Goal: Task Accomplishment & Management: Manage account settings

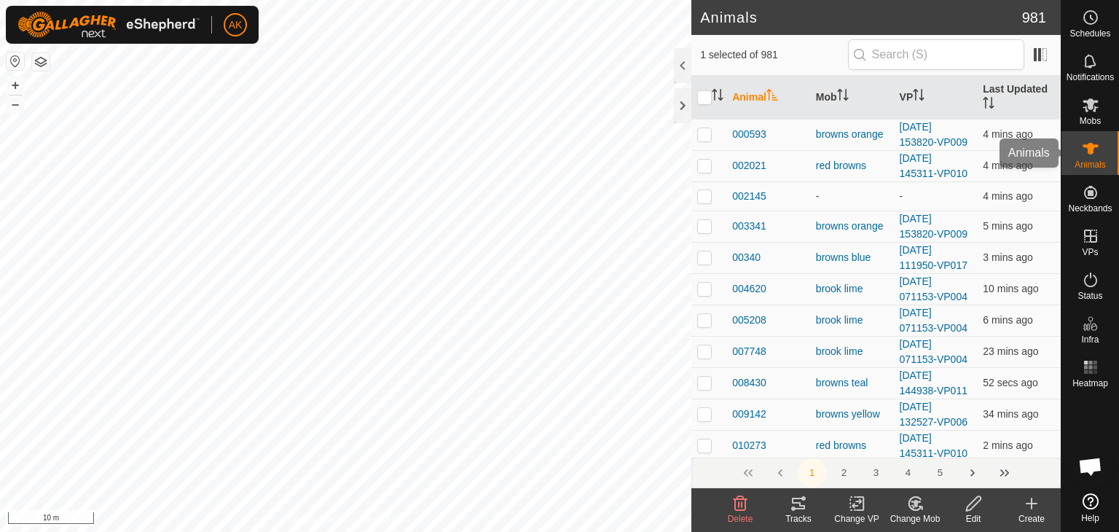
click at [1093, 148] on icon at bounding box center [1091, 149] width 16 height 12
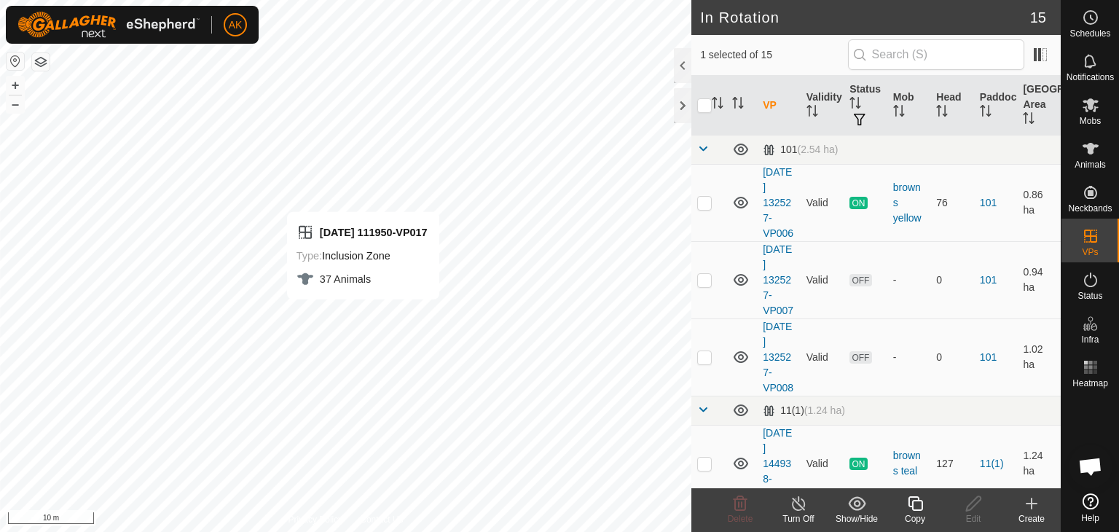
checkbox input "false"
checkbox input "true"
checkbox input "false"
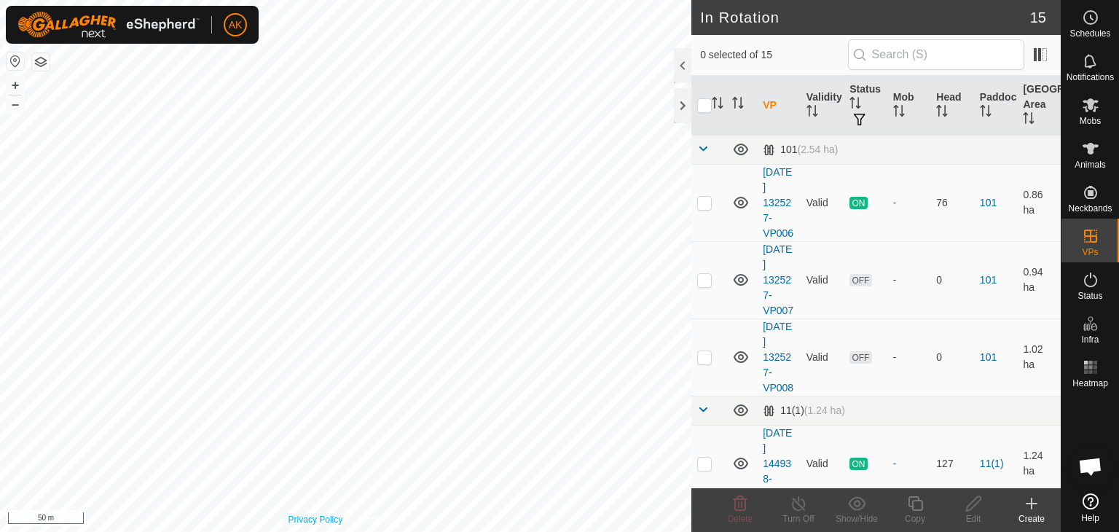
click at [317, 518] on div "Privacy Policy Contact Us + – ⇧ i 50 m" at bounding box center [345, 266] width 691 height 532
click at [43, 58] on button "button" at bounding box center [40, 61] width 17 height 17
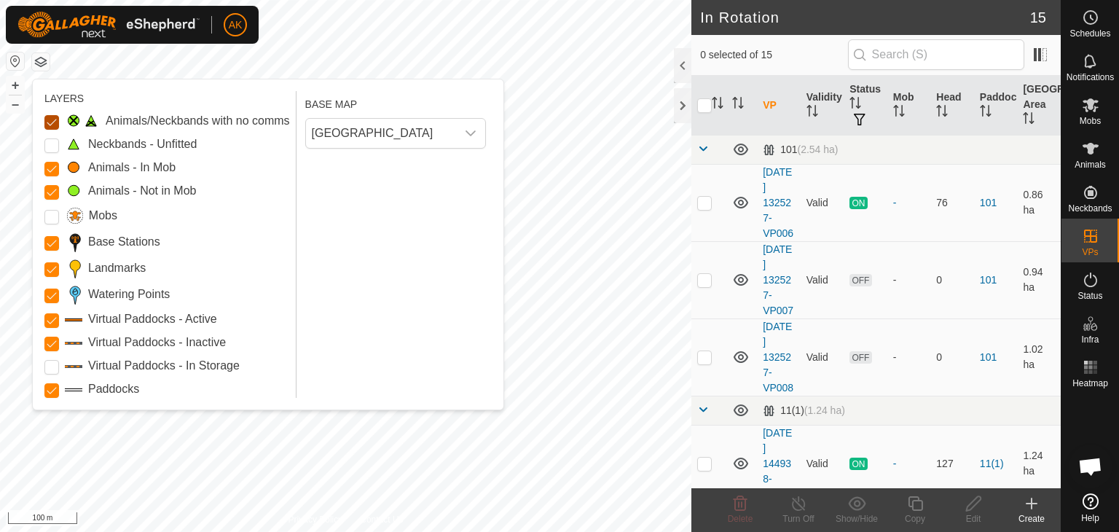
click at [52, 119] on Issue "Animals/Neckbands with no comms" at bounding box center [51, 122] width 15 height 15
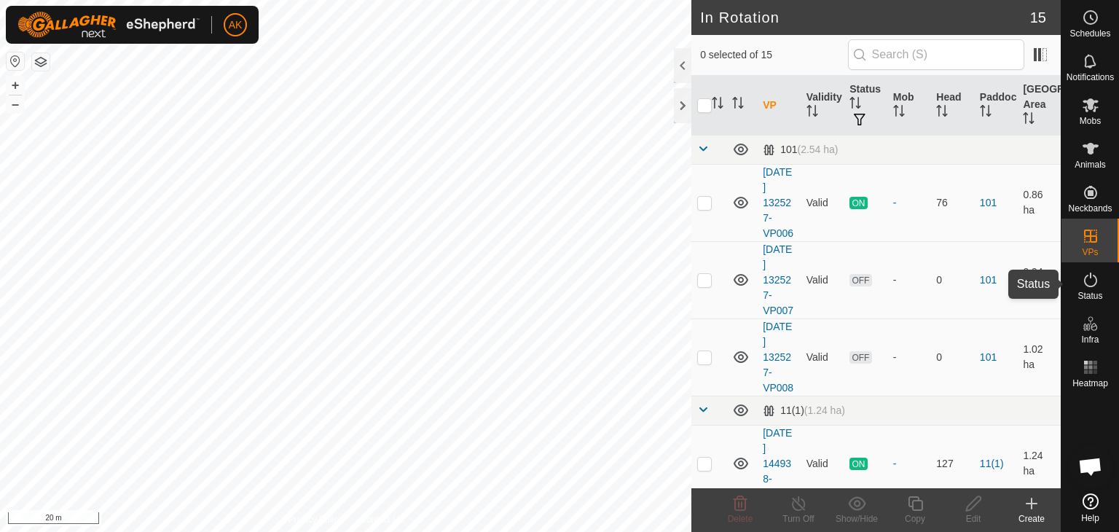
click at [1097, 285] on icon at bounding box center [1090, 279] width 17 height 17
drag, startPoint x: 1097, startPoint y: 285, endPoint x: 1091, endPoint y: 278, distance: 9.3
click at [1096, 285] on icon at bounding box center [1090, 279] width 17 height 17
click at [1091, 278] on icon at bounding box center [1090, 279] width 17 height 17
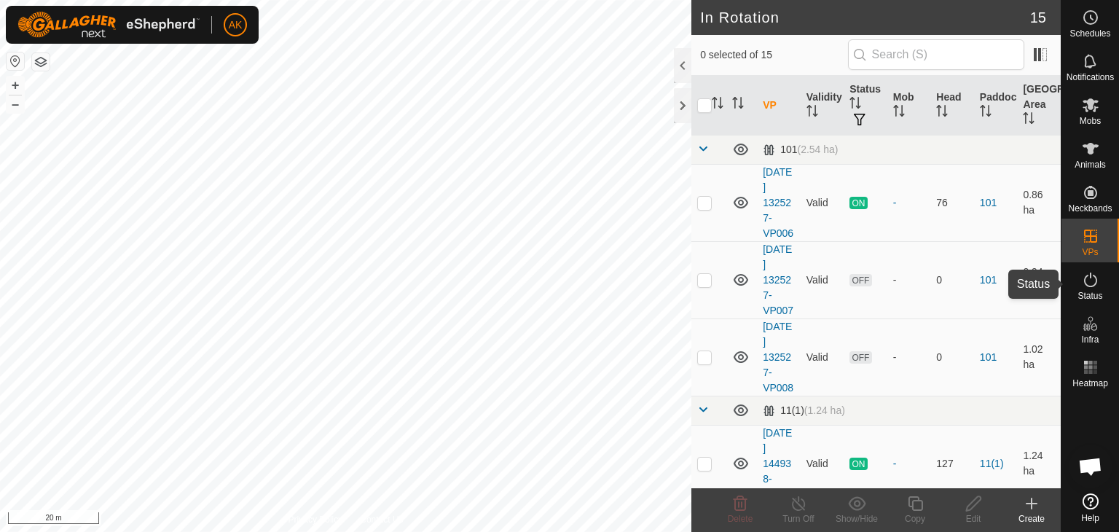
click at [1091, 278] on icon at bounding box center [1090, 279] width 17 height 17
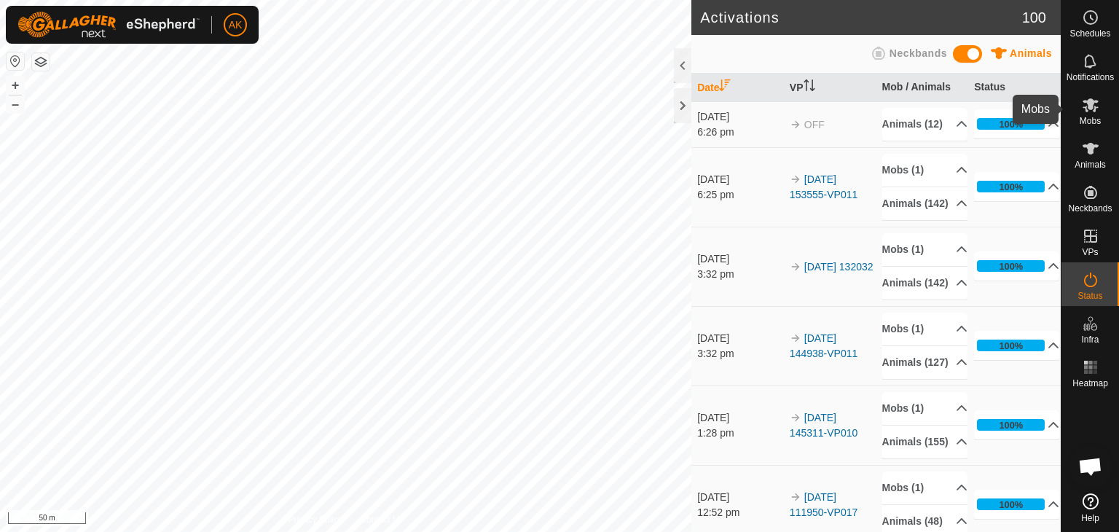
drag, startPoint x: 1093, startPoint y: 120, endPoint x: 1090, endPoint y: 145, distance: 24.9
click at [1093, 120] on span "Mobs" at bounding box center [1090, 121] width 21 height 9
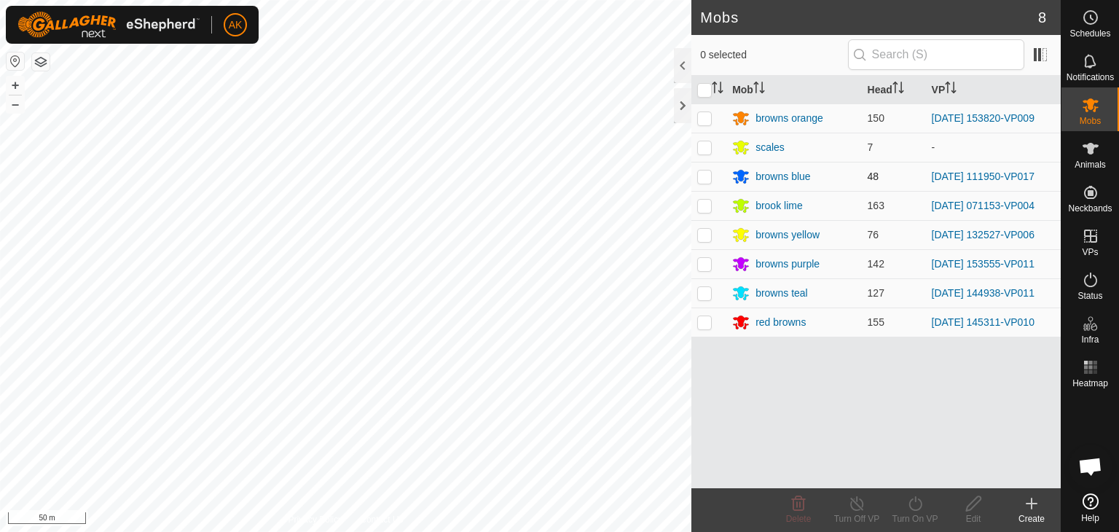
click at [703, 168] on td at bounding box center [708, 176] width 35 height 29
checkbox input "true"
click at [909, 508] on icon at bounding box center [915, 503] width 18 height 17
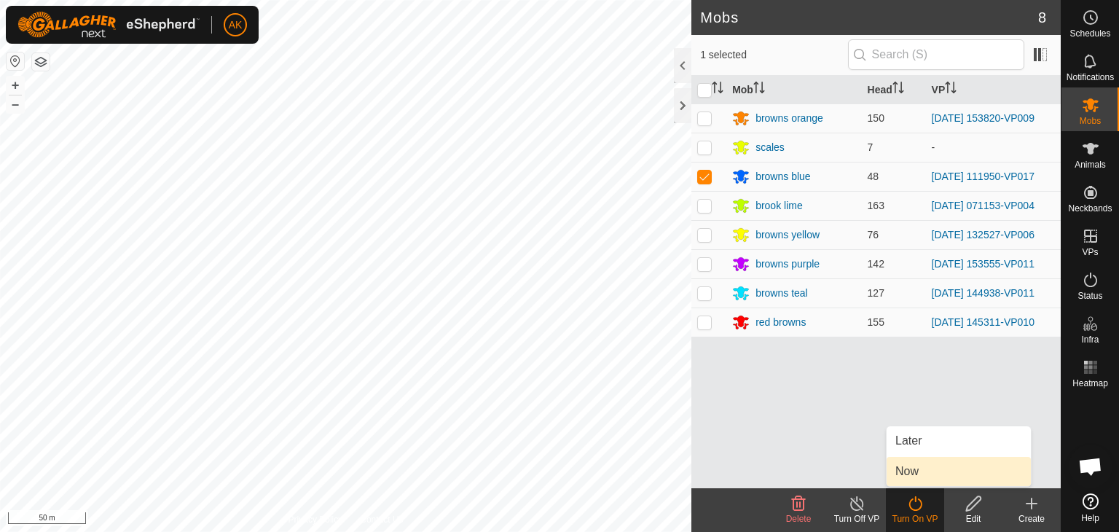
click at [906, 473] on link "Now" at bounding box center [959, 471] width 144 height 29
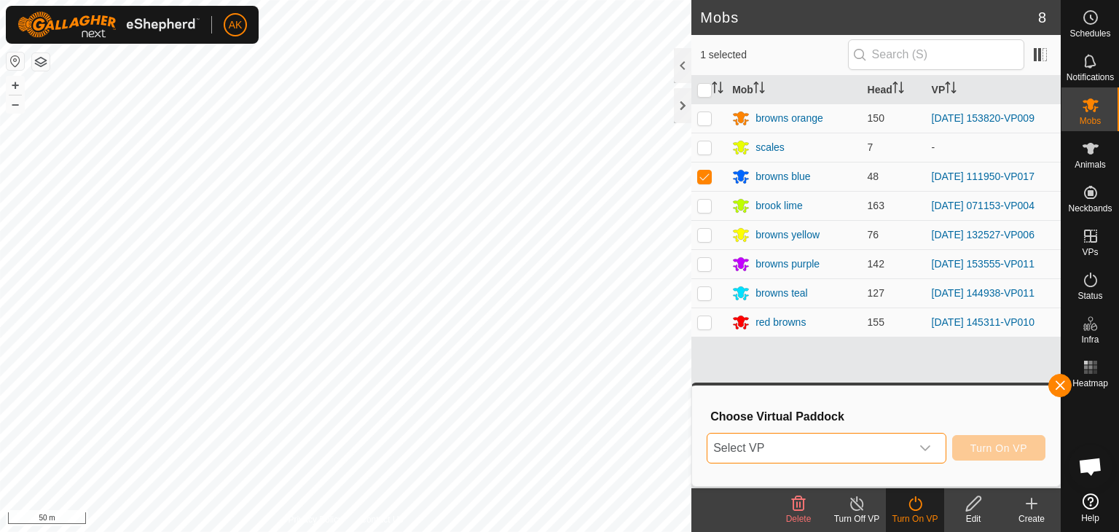
click at [765, 445] on span "Select VP" at bounding box center [809, 448] width 203 height 29
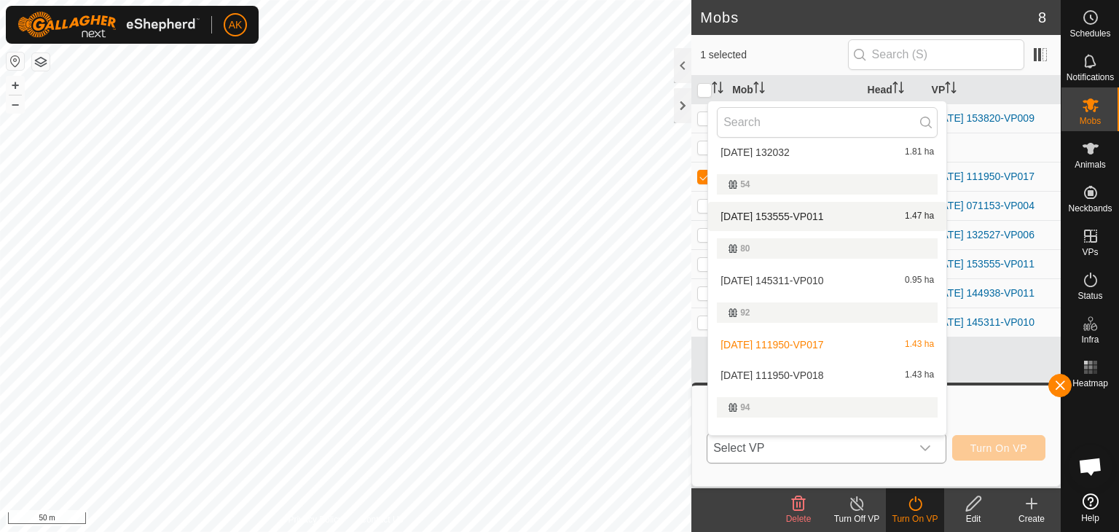
scroll to position [364, 0]
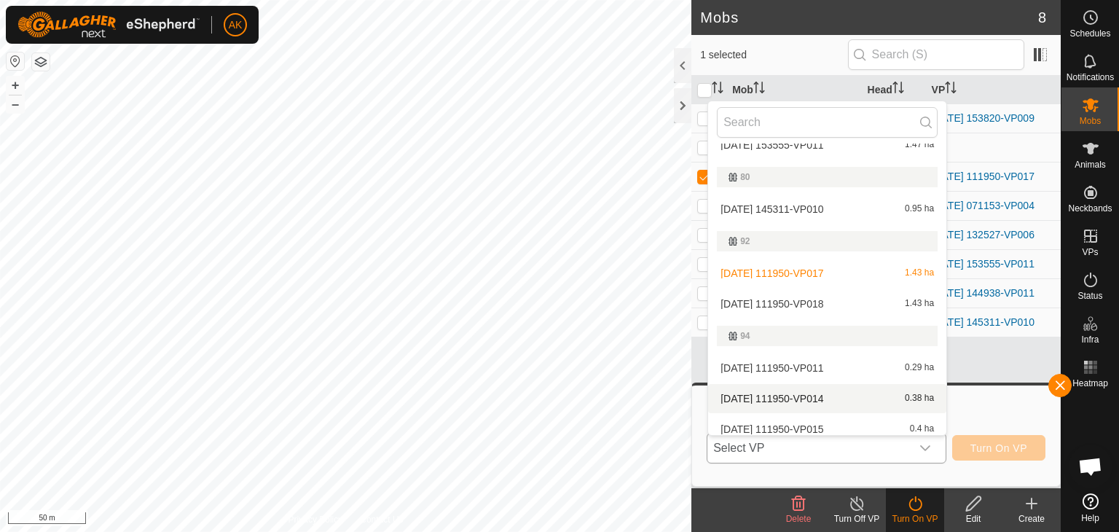
click at [780, 399] on li "2025-08-27 111950-VP014 0.38 ha" at bounding box center [827, 398] width 238 height 29
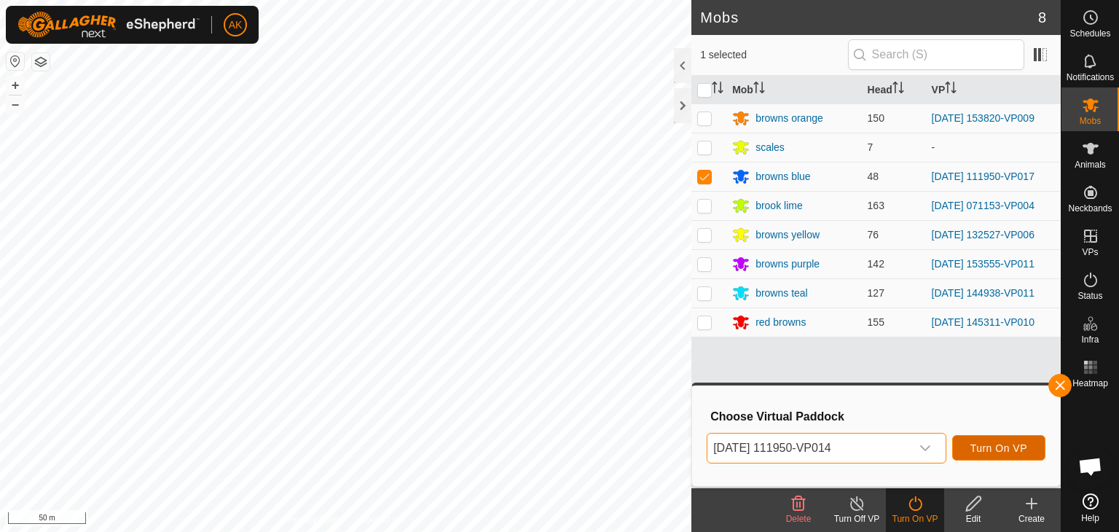
click at [1008, 444] on span "Turn On VP" at bounding box center [999, 448] width 57 height 12
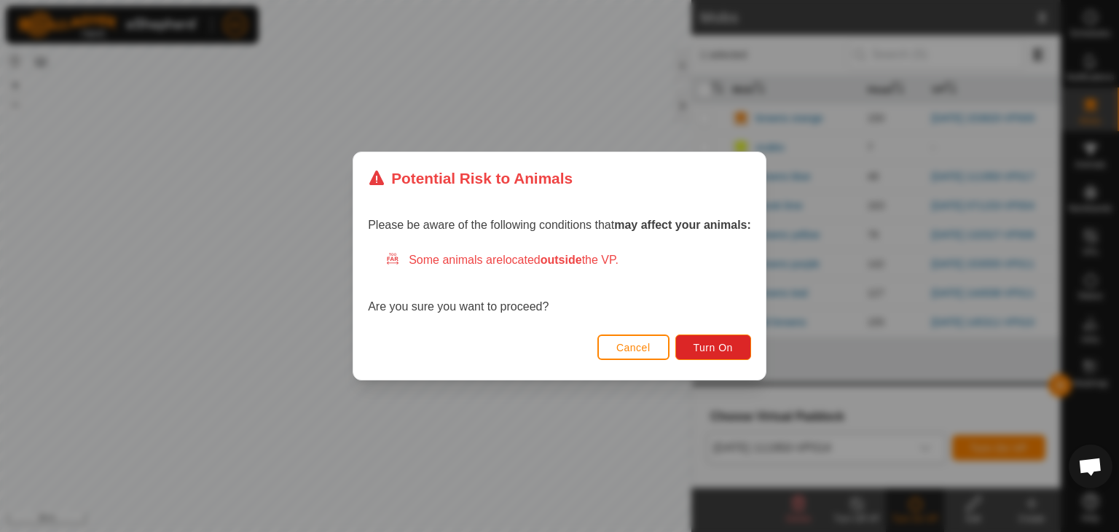
click at [716, 333] on div "Cancel Turn On" at bounding box center [559, 355] width 412 height 50
click at [716, 339] on button "Turn On" at bounding box center [713, 347] width 76 height 26
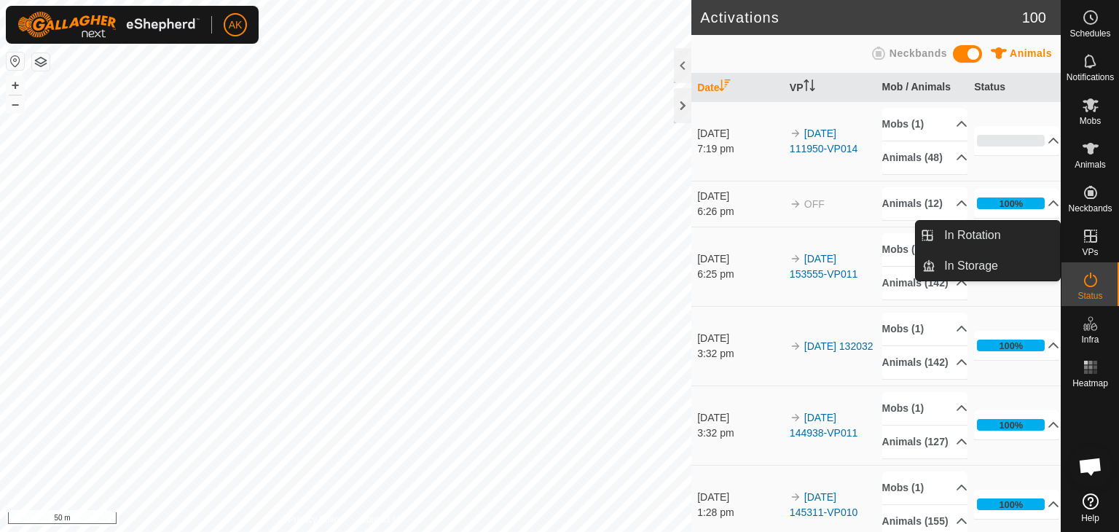
click at [1089, 243] on icon at bounding box center [1090, 235] width 17 height 17
click at [1094, 117] on span "Mobs" at bounding box center [1090, 121] width 21 height 9
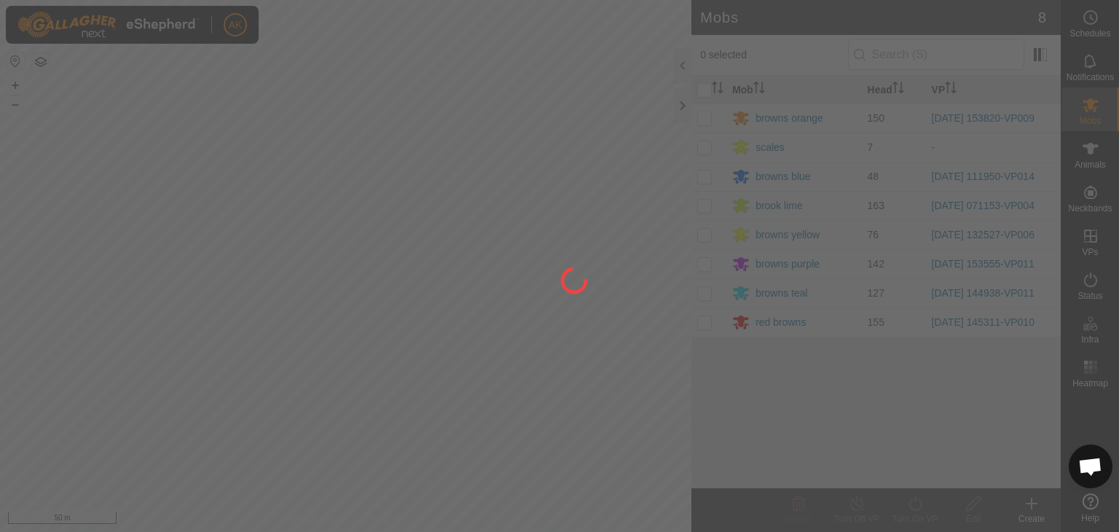
click at [705, 176] on div at bounding box center [559, 266] width 1119 height 532
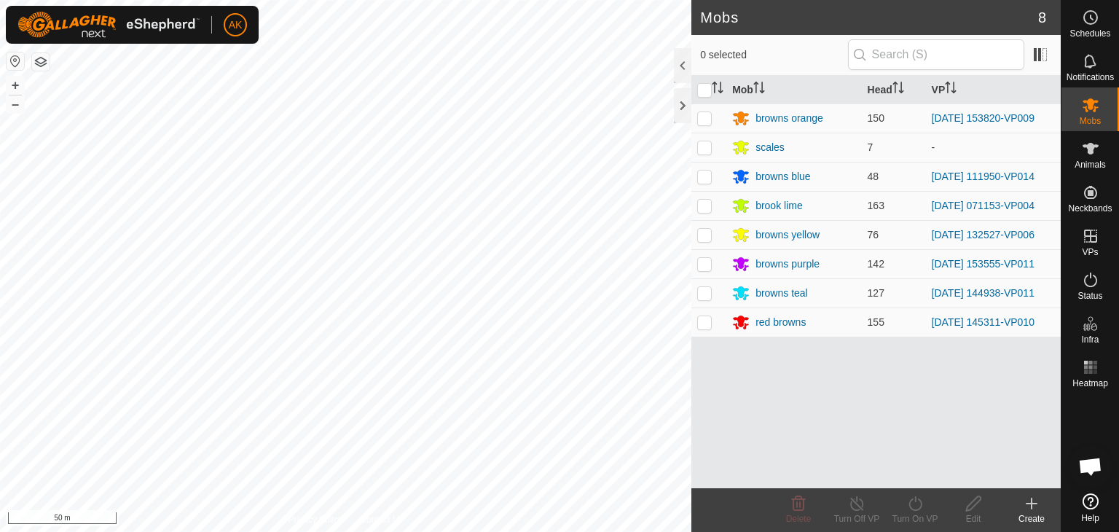
click at [705, 176] on p-checkbox at bounding box center [704, 177] width 15 height 12
checkbox input "true"
click at [912, 505] on icon at bounding box center [915, 503] width 18 height 17
click at [1090, 285] on icon at bounding box center [1090, 279] width 17 height 17
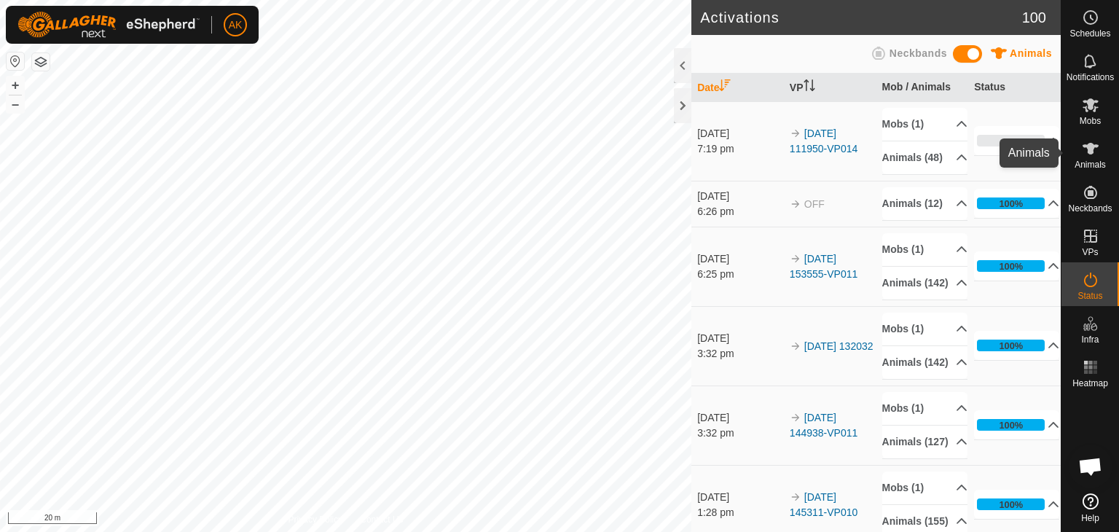
click at [1094, 154] on icon at bounding box center [1090, 148] width 17 height 17
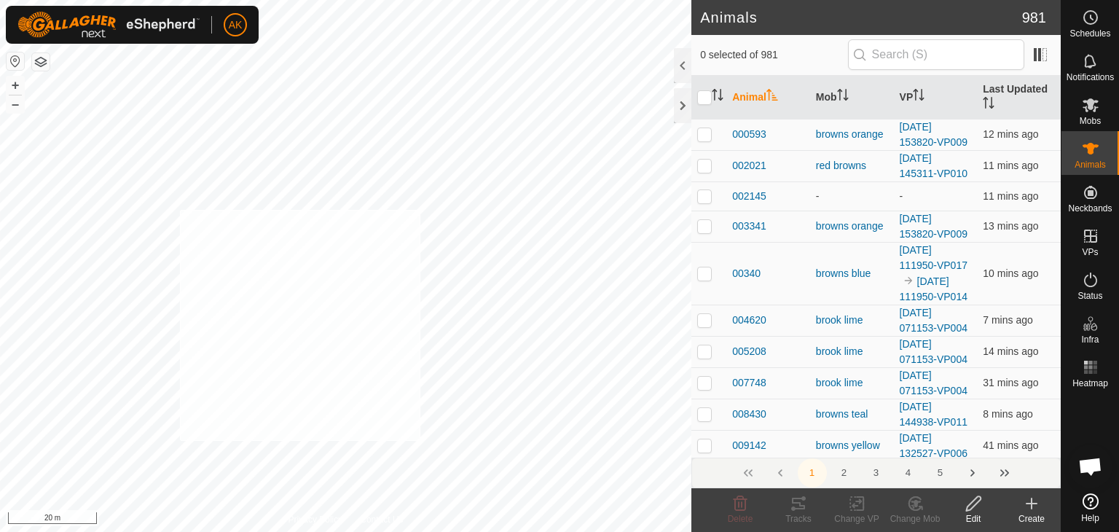
checkbox input "true"
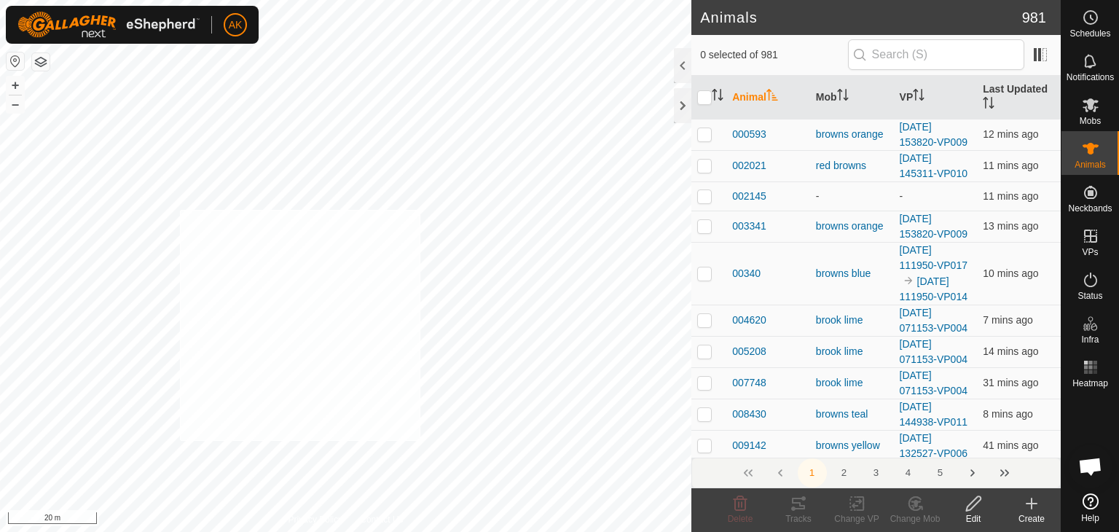
checkbox input "true"
click at [914, 501] on icon at bounding box center [916, 503] width 10 height 7
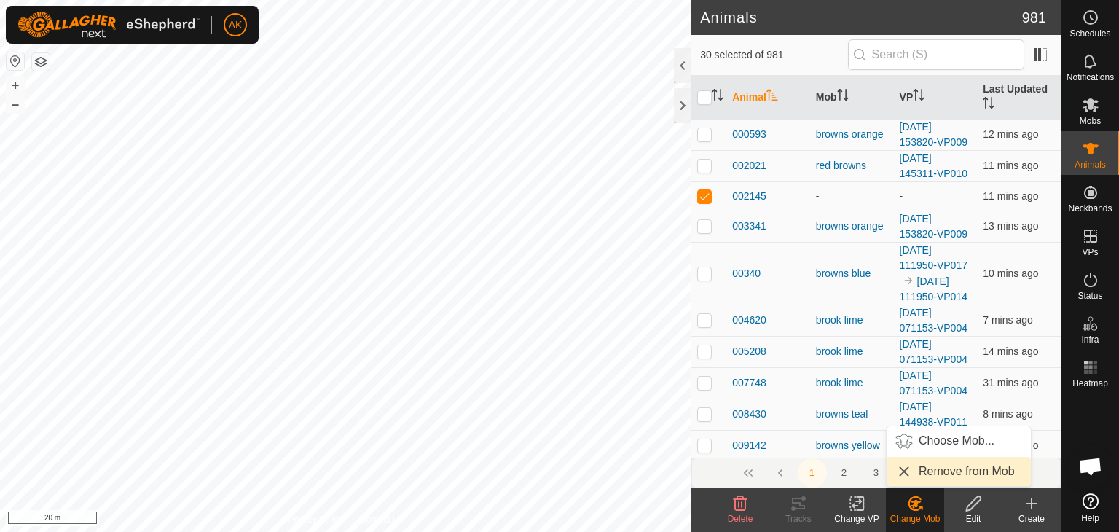
click at [937, 474] on link "Remove from Mob" at bounding box center [959, 471] width 144 height 29
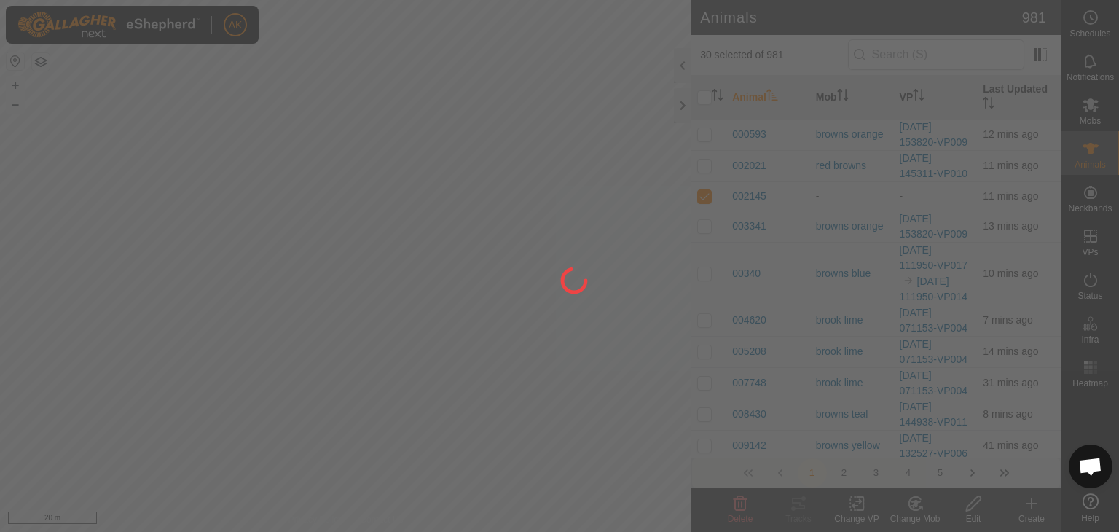
checkbox input "false"
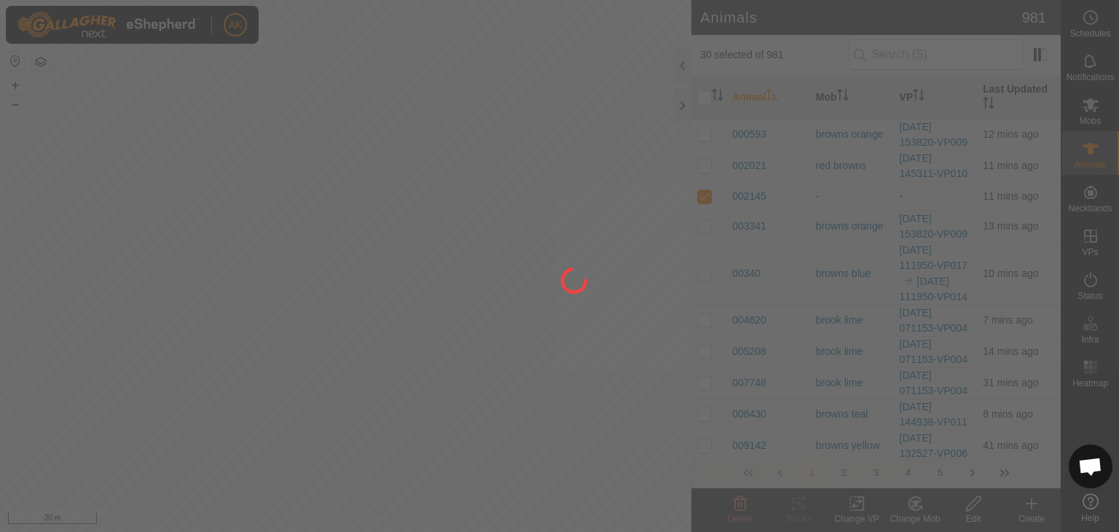
checkbox input "false"
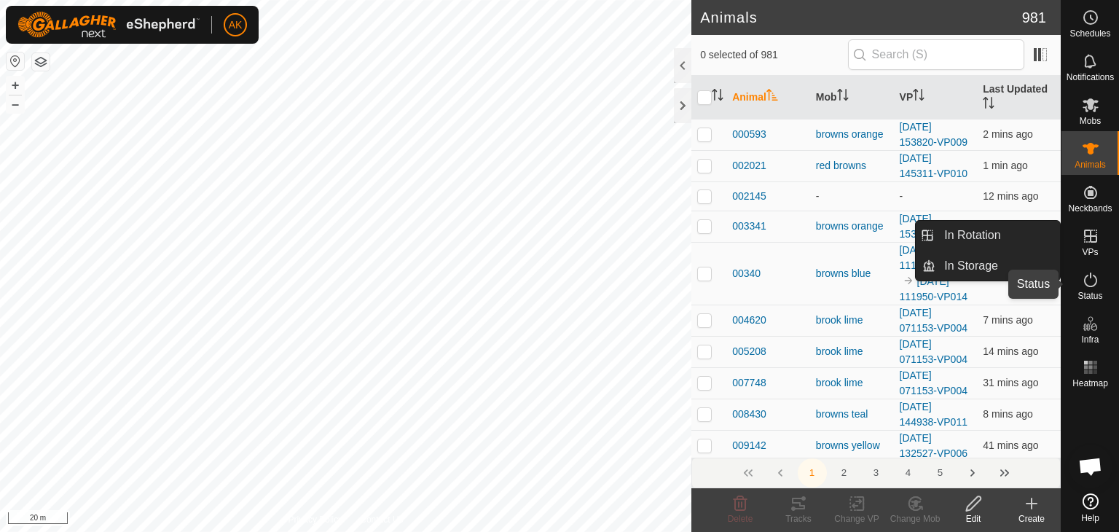
click at [1096, 281] on icon at bounding box center [1090, 280] width 13 height 15
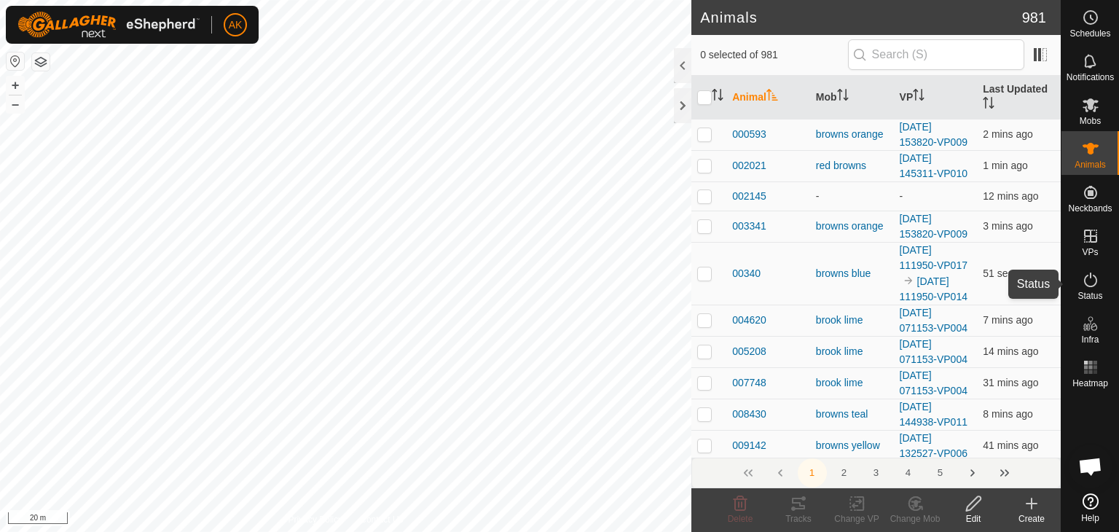
click at [1093, 283] on icon at bounding box center [1090, 279] width 17 height 17
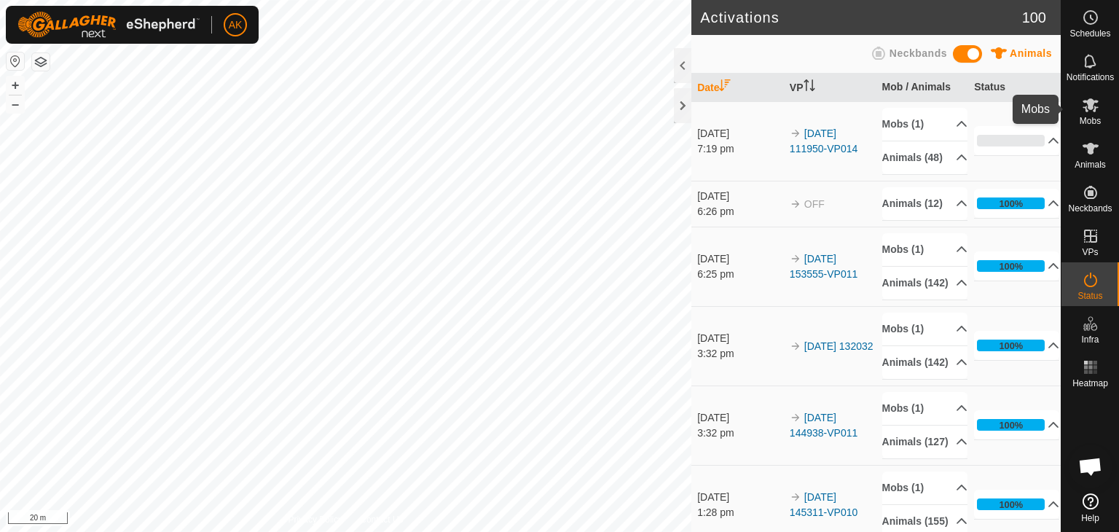
click at [1090, 107] on icon at bounding box center [1091, 105] width 16 height 14
